Goal: Navigation & Orientation: Find specific page/section

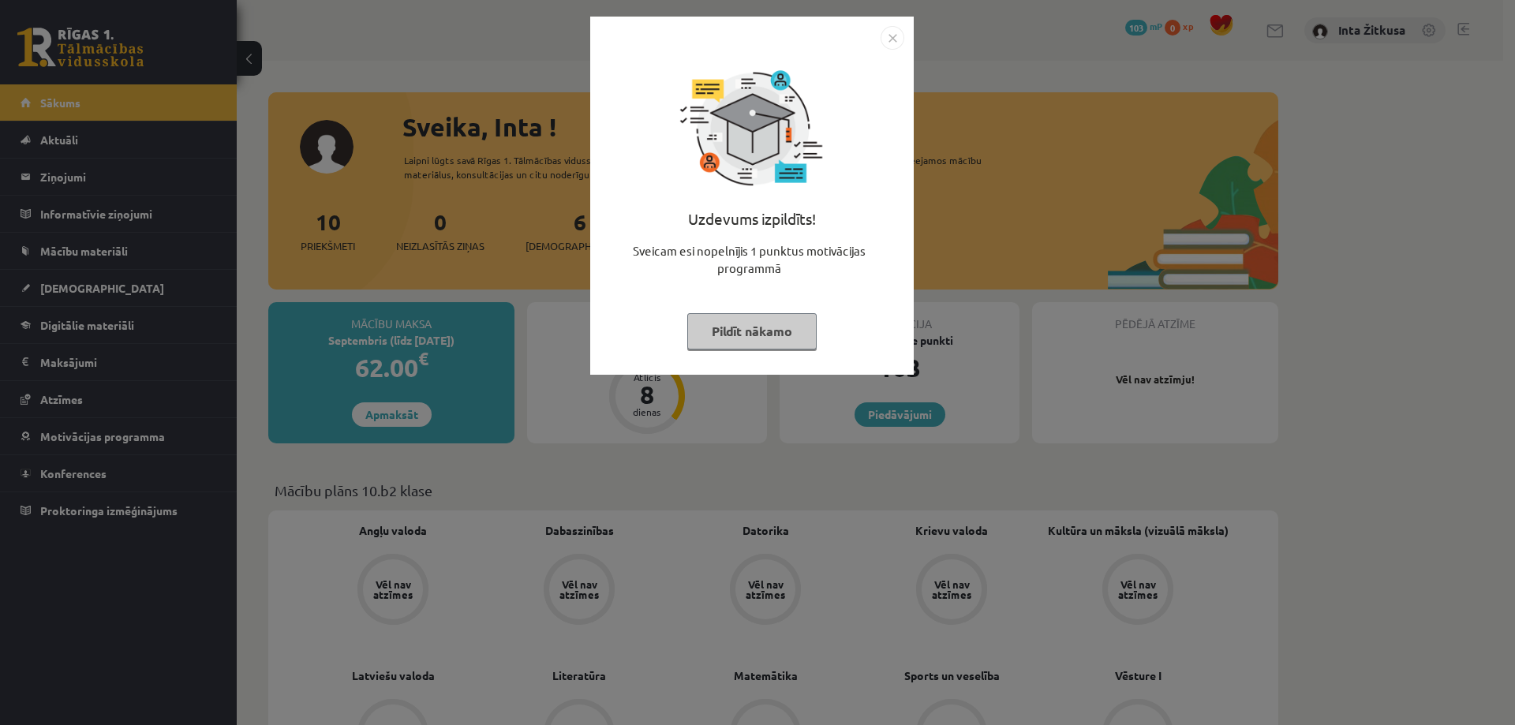
click at [887, 42] on img "Close" at bounding box center [892, 38] width 24 height 24
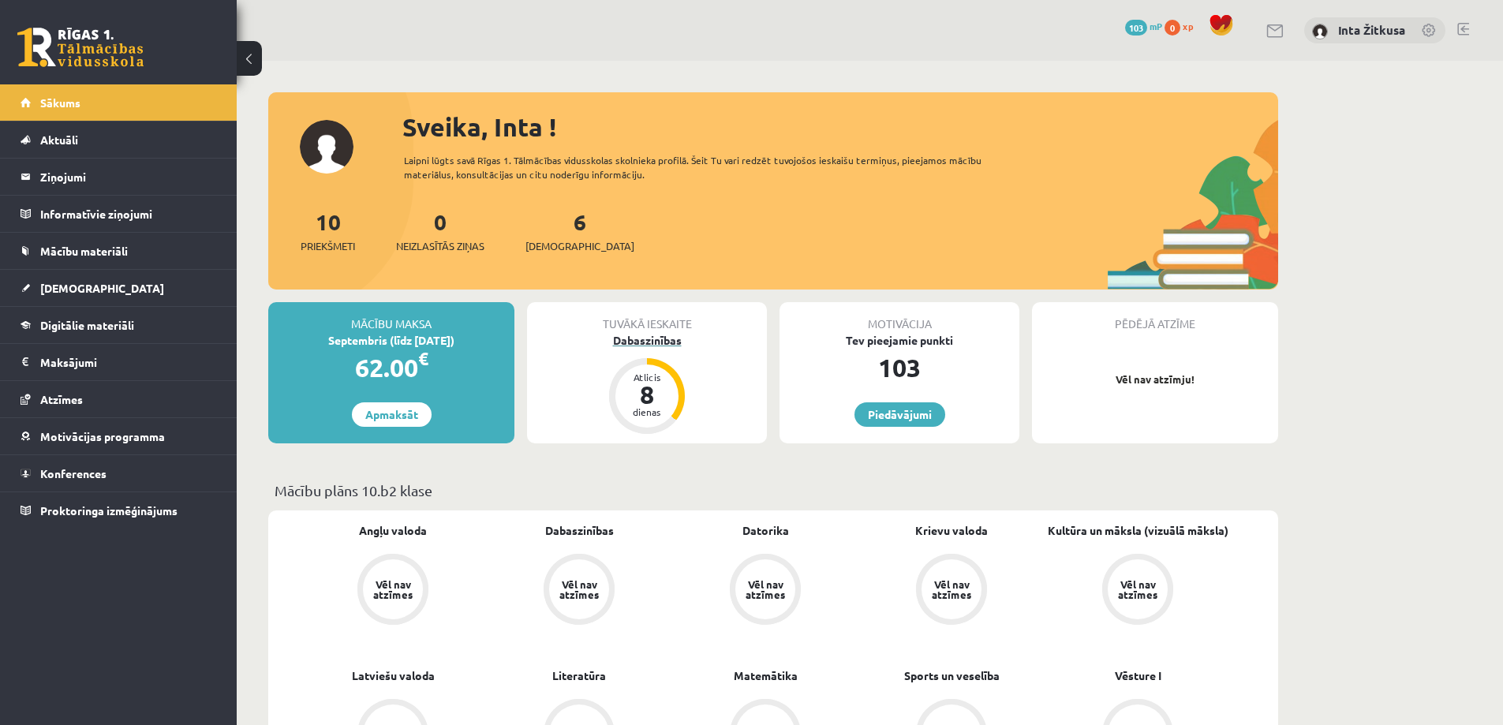
click at [638, 346] on div "Dabaszinības" at bounding box center [647, 340] width 240 height 17
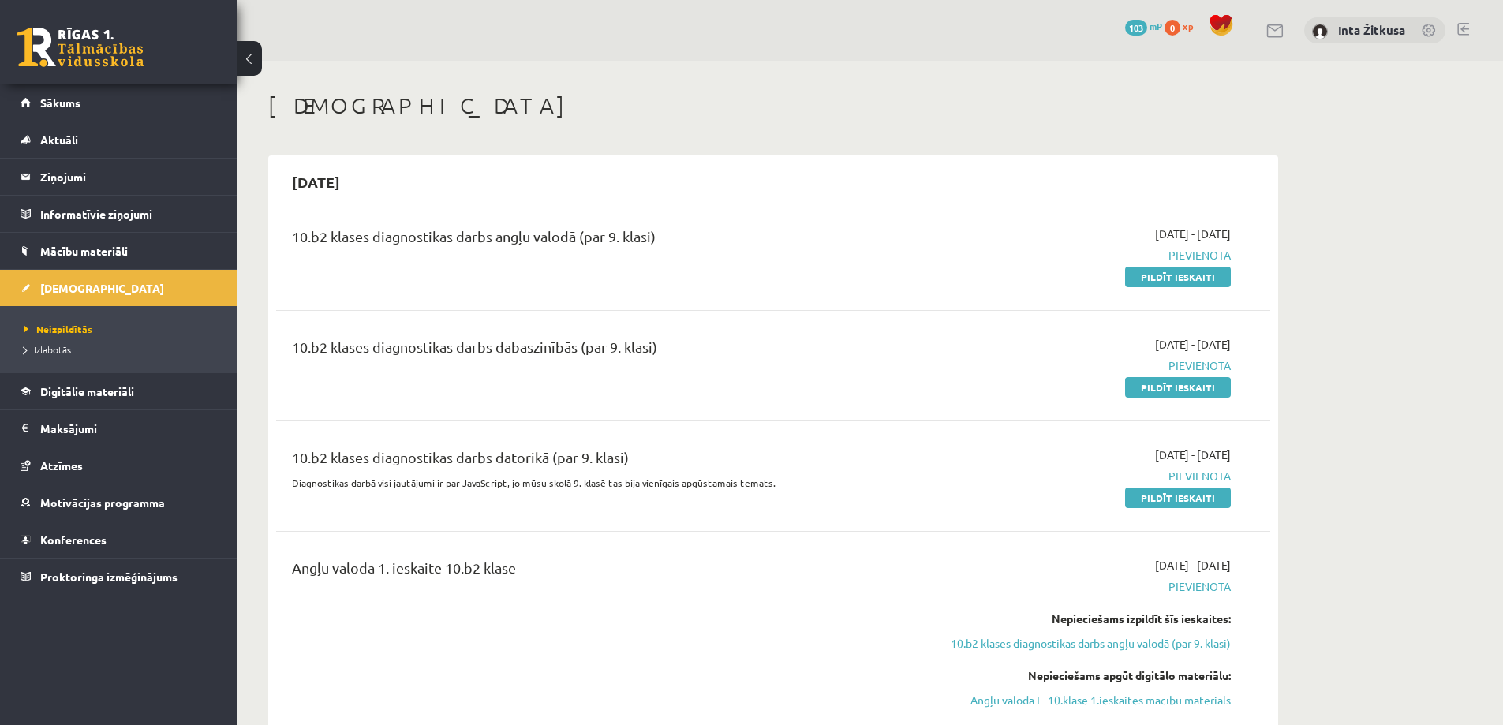
click at [79, 324] on span "Neizpildītās" at bounding box center [58, 329] width 69 height 13
click at [113, 387] on span "Digitālie materiāli" at bounding box center [87, 391] width 94 height 14
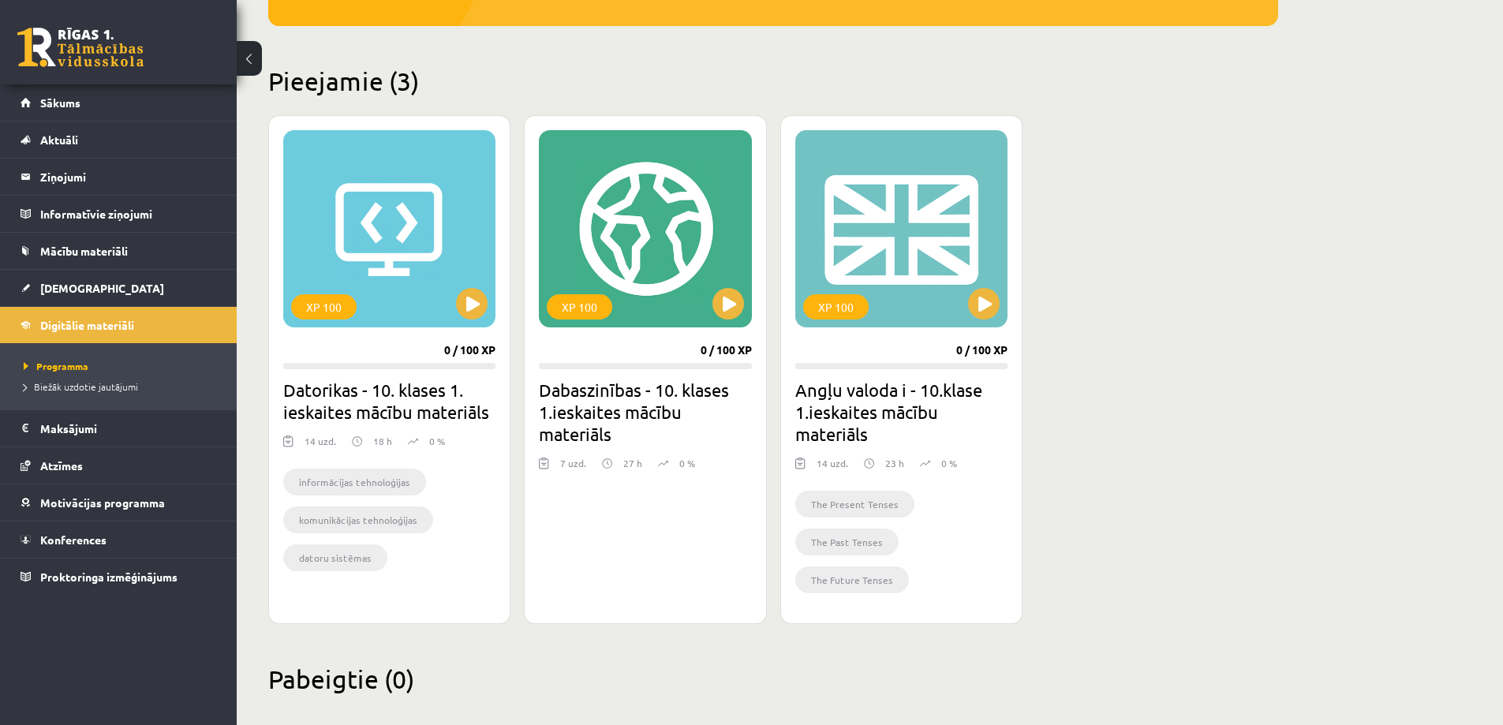
scroll to position [275, 0]
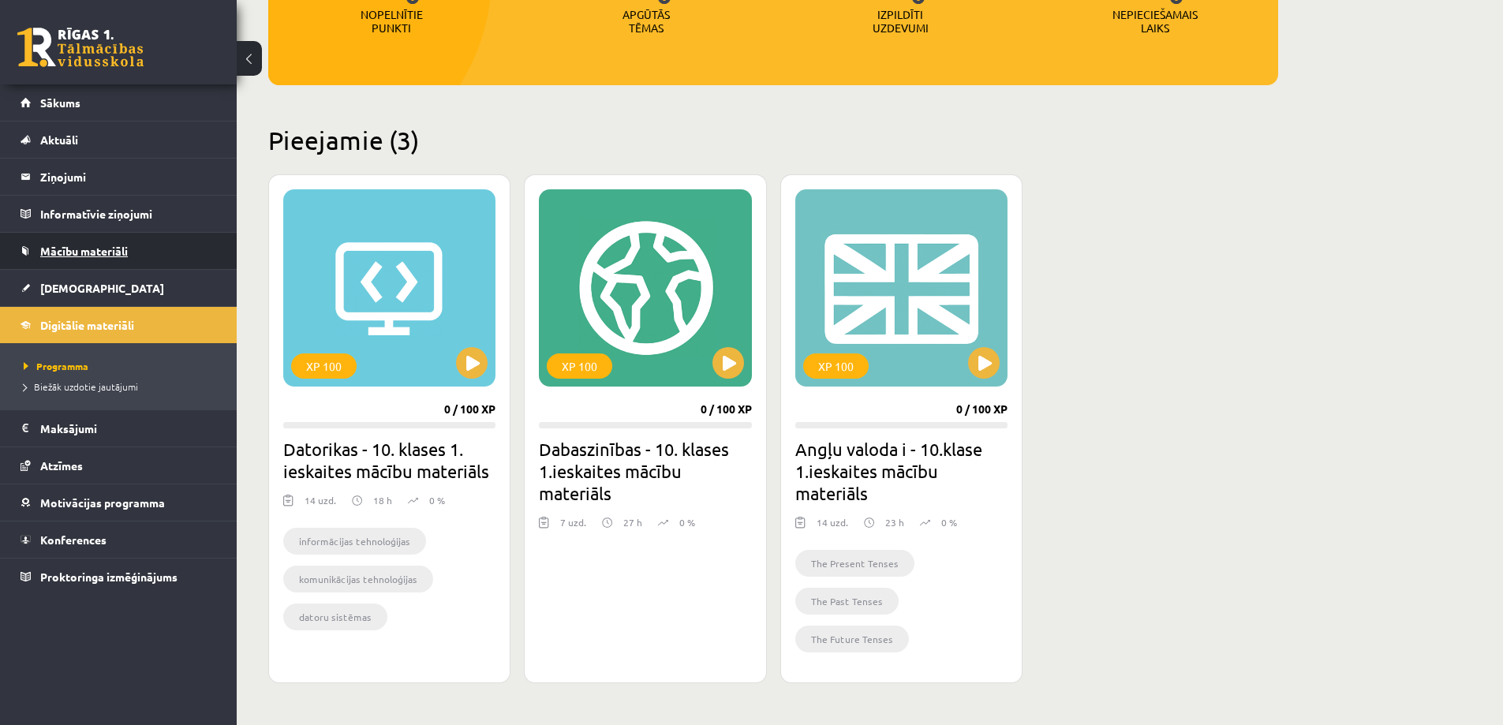
click at [97, 243] on link "Mācību materiāli" at bounding box center [119, 251] width 196 height 36
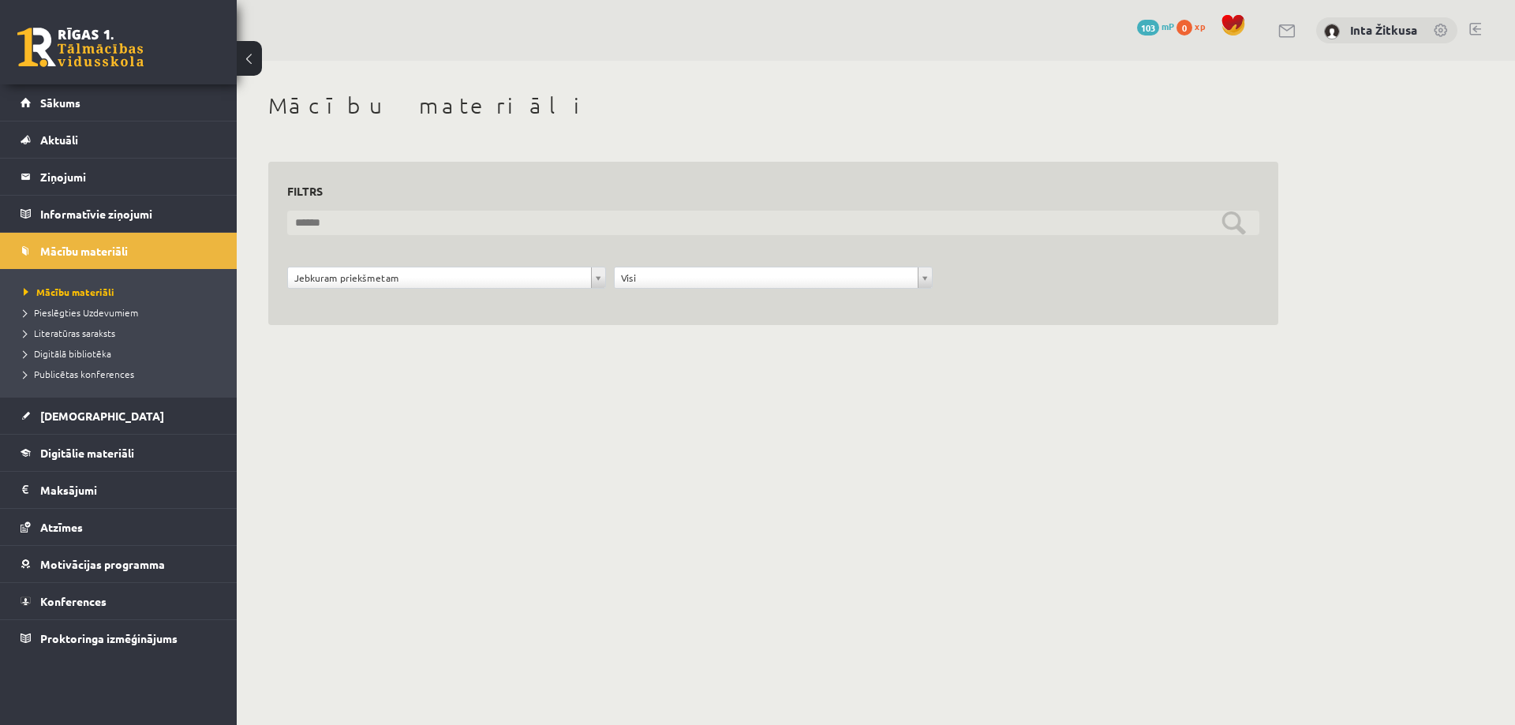
click at [379, 225] on input "text" at bounding box center [773, 223] width 972 height 24
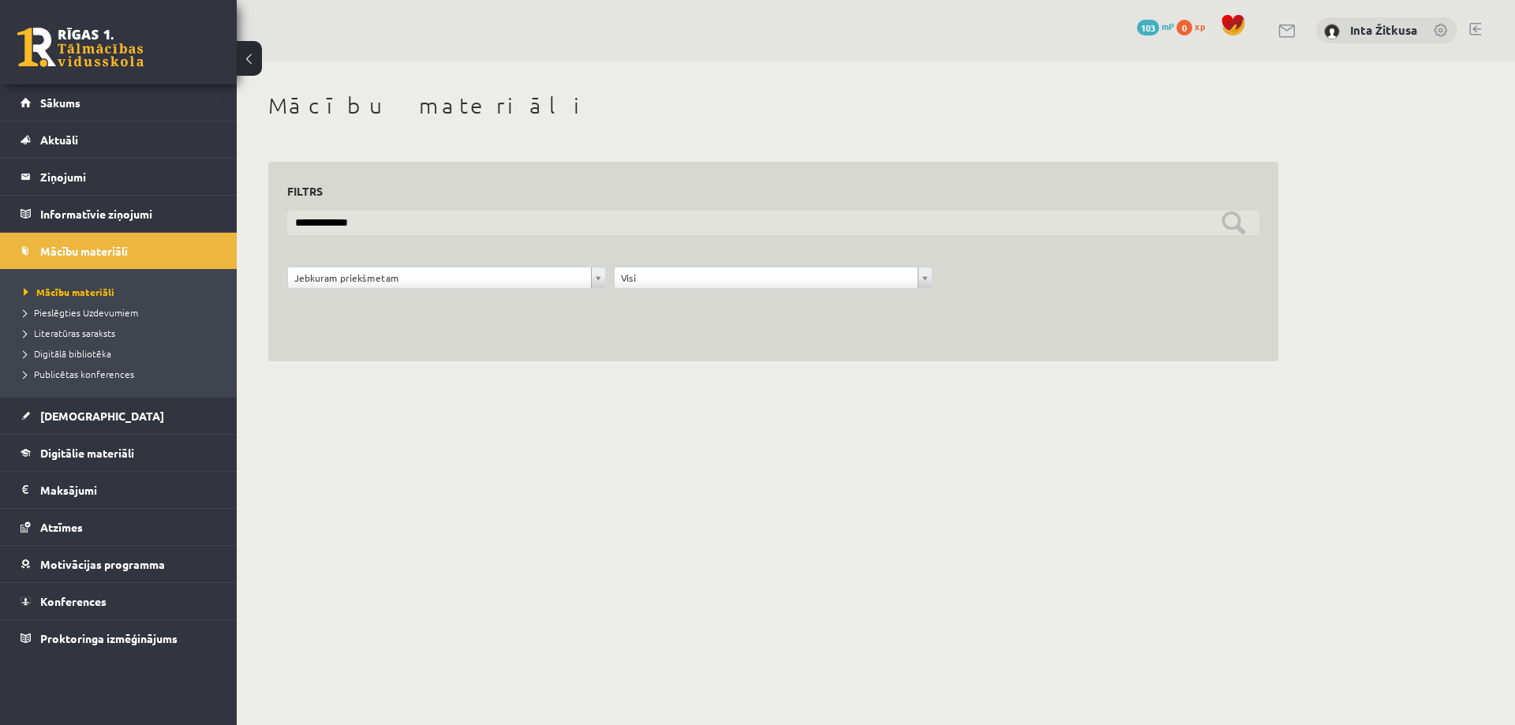
type input "**********"
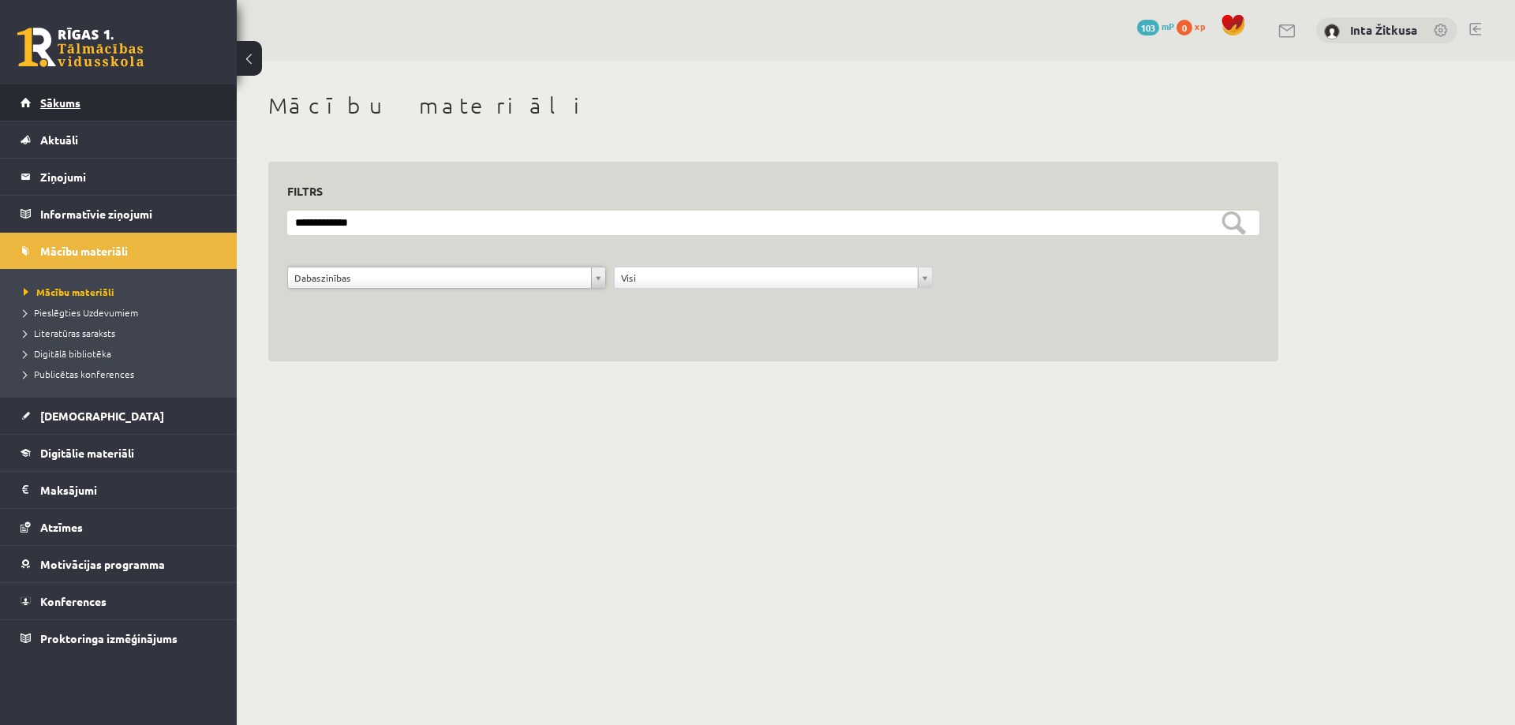
click at [68, 110] on link "Sākums" at bounding box center [119, 102] width 196 height 36
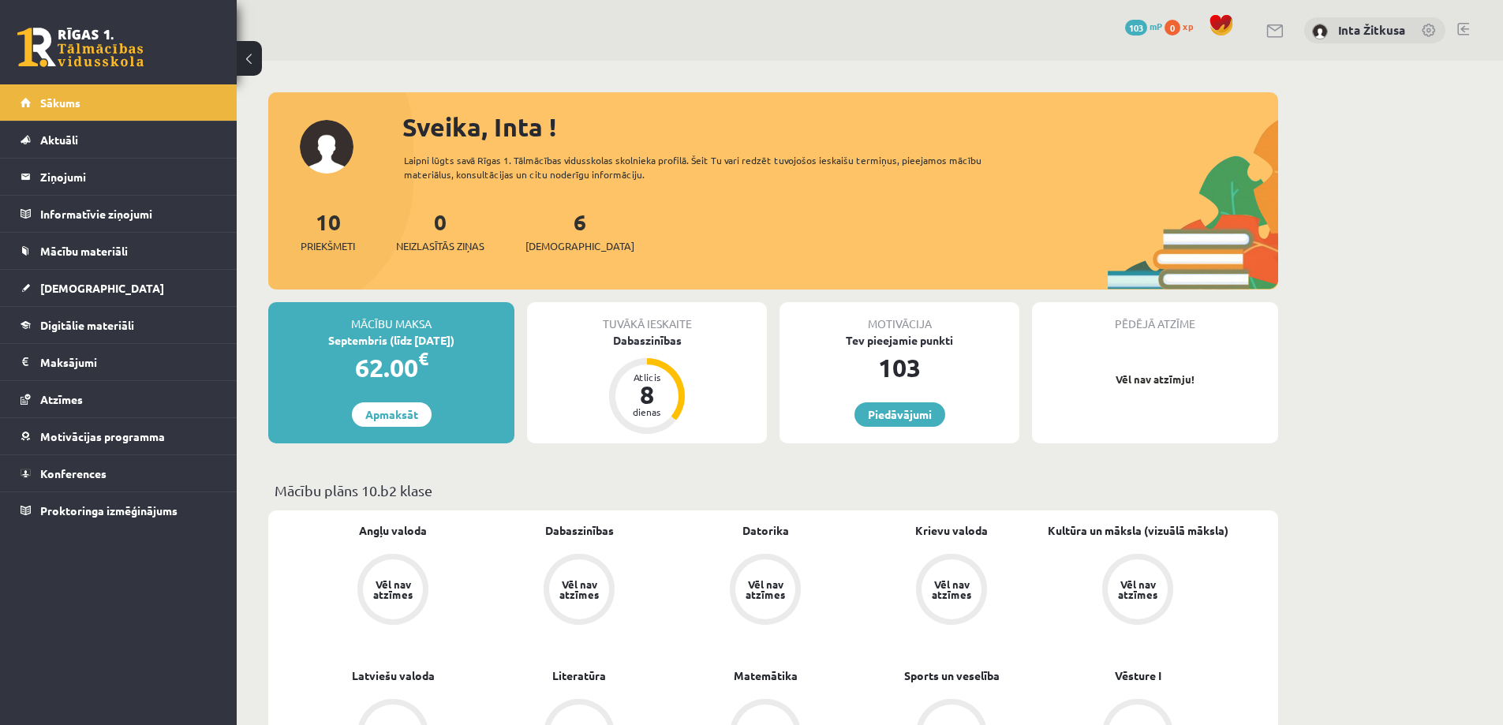
click at [1463, 27] on link at bounding box center [1463, 29] width 12 height 13
